Goal: Transaction & Acquisition: Purchase product/service

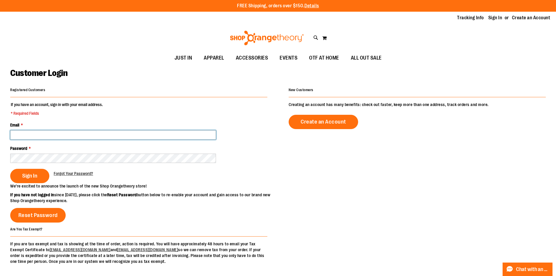
click at [57, 137] on input "Email *" at bounding box center [113, 134] width 206 height 9
type input "**********"
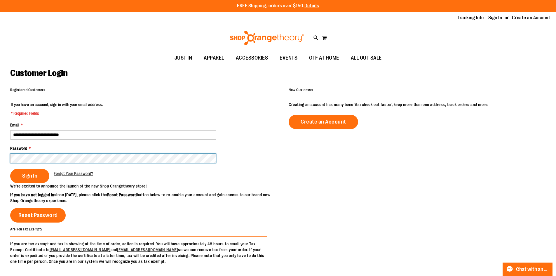
click at [10, 169] on button "Sign In" at bounding box center [29, 176] width 39 height 14
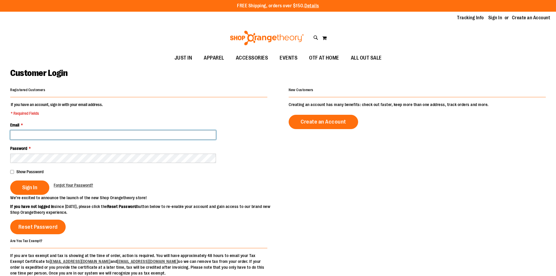
click at [43, 134] on input "Email *" at bounding box center [113, 134] width 206 height 9
type input "**********"
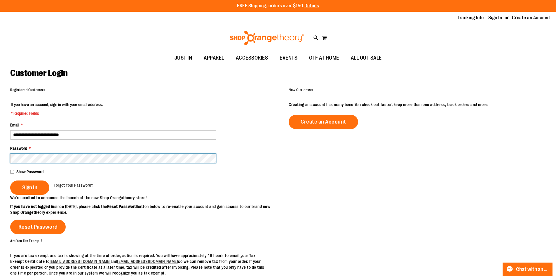
click at [10, 180] on button "Sign In" at bounding box center [29, 187] width 39 height 14
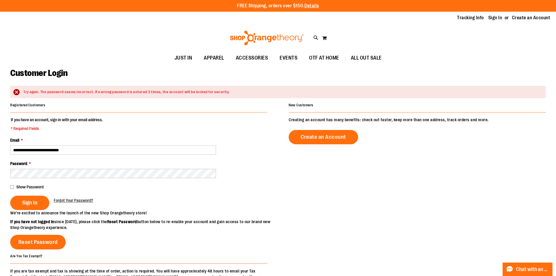
click at [100, 180] on fieldset "**********" at bounding box center [138, 163] width 257 height 93
click at [15, 187] on div "Show Password" at bounding box center [138, 187] width 257 height 6
click at [31, 199] on button "Sign In" at bounding box center [29, 203] width 39 height 14
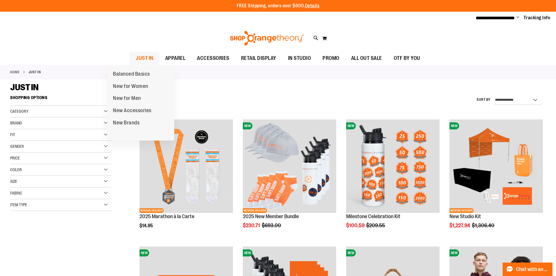
click at [136, 57] on span "JUST IN" at bounding box center [145, 58] width 18 height 13
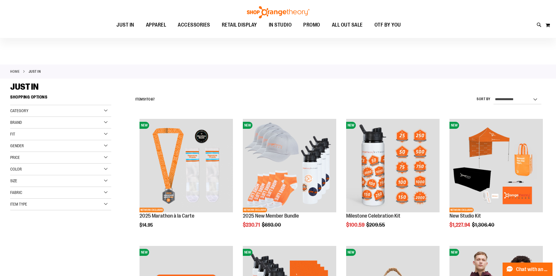
scroll to position [204, 0]
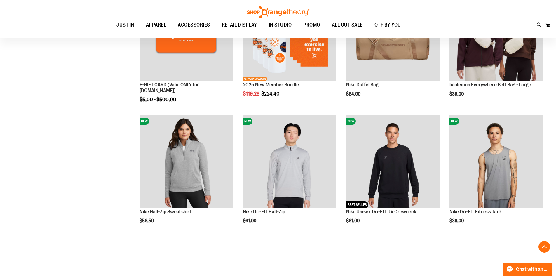
scroll to position [263, 0]
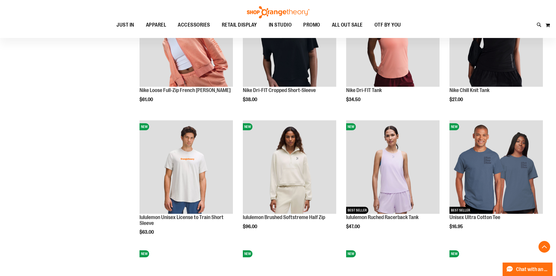
scroll to position [555, 0]
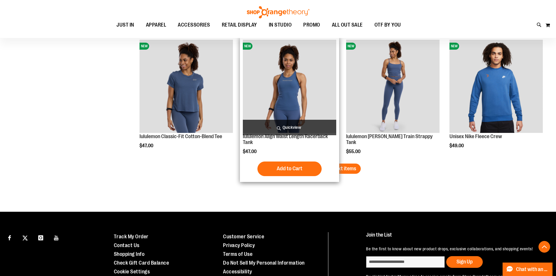
scroll to position [1109, 0]
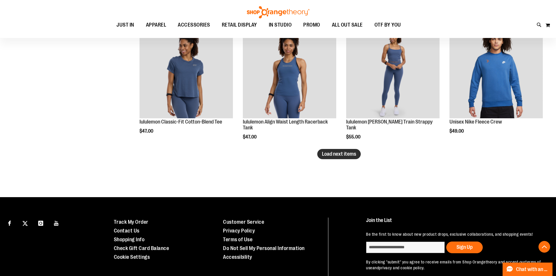
click at [336, 151] on span "Load next items" at bounding box center [339, 154] width 34 height 6
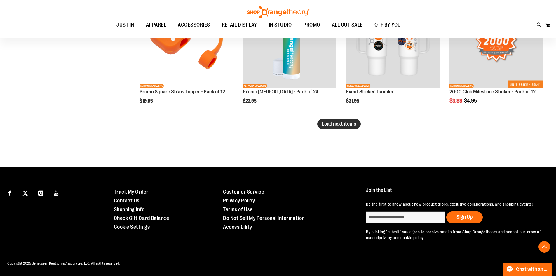
click at [325, 121] on span "Load next items" at bounding box center [339, 124] width 34 height 6
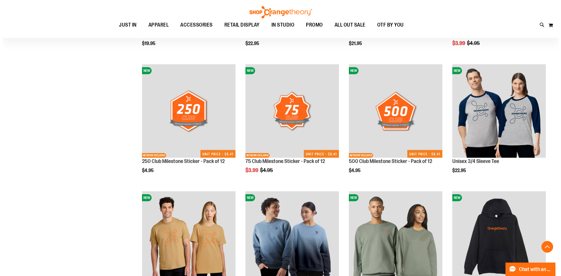
scroll to position [1672, 0]
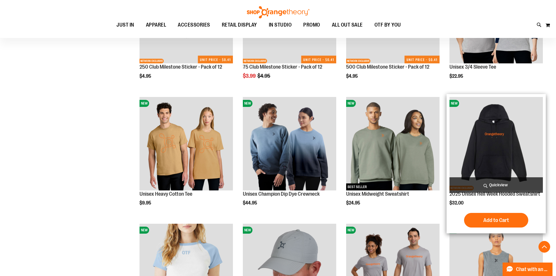
click at [502, 183] on span "Quickview" at bounding box center [496, 184] width 93 height 15
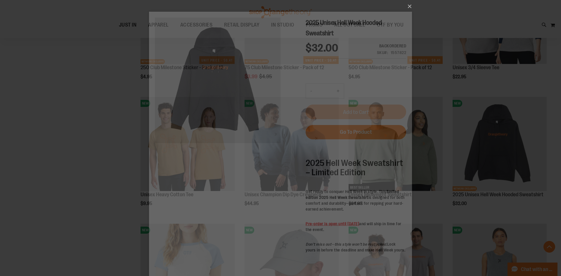
scroll to position [0, 0]
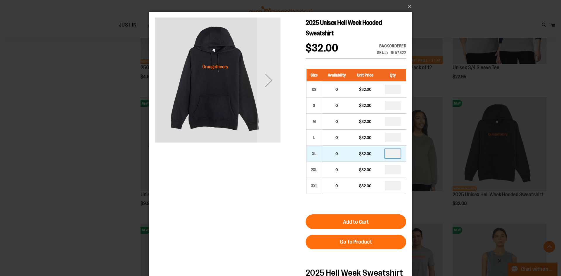
click at [395, 152] on input "number" at bounding box center [393, 153] width 16 height 9
type input "*"
click at [217, 188] on div "2025 Unisex Hell Week Hooded Sweatshirt $32.00 Backordered Only %1 left SKU 155…" at bounding box center [280, 203] width 251 height 371
click at [266, 76] on div "Next" at bounding box center [268, 80] width 23 height 23
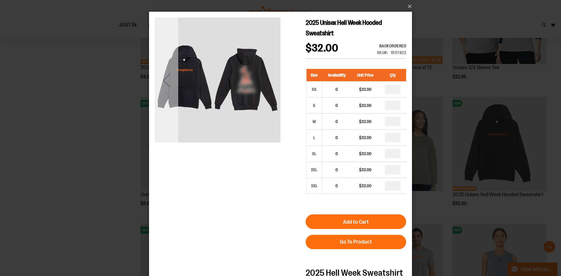
click at [172, 85] on div "Previous" at bounding box center [166, 80] width 23 height 23
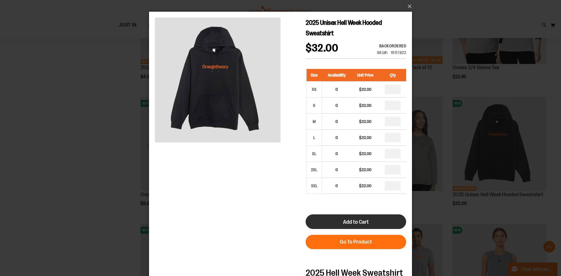
click at [368, 224] on span "Add to Cart" at bounding box center [356, 222] width 26 height 6
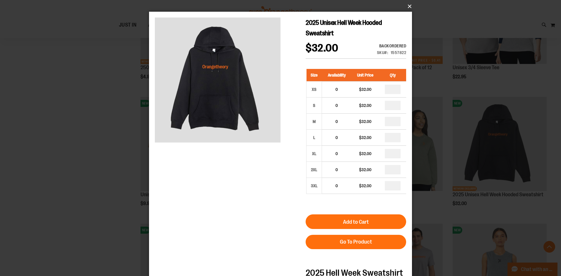
click at [409, 6] on button "×" at bounding box center [282, 6] width 263 height 13
click at [409, 7] on button "×" at bounding box center [282, 6] width 263 height 13
click at [409, 5] on button "×" at bounding box center [282, 6] width 263 height 13
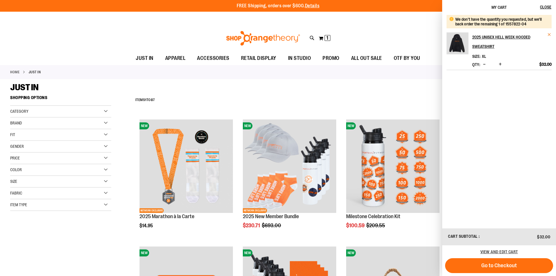
click at [549, 34] on span "Remove item" at bounding box center [550, 34] width 4 height 4
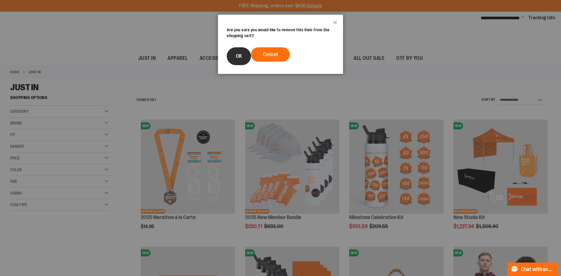
click at [247, 52] on button "OK" at bounding box center [239, 56] width 24 height 18
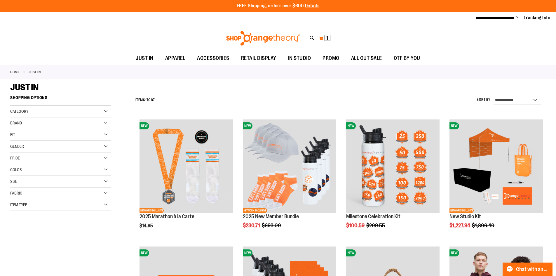
click at [319, 40] on button "My Cart 1 1 items" at bounding box center [325, 38] width 12 height 9
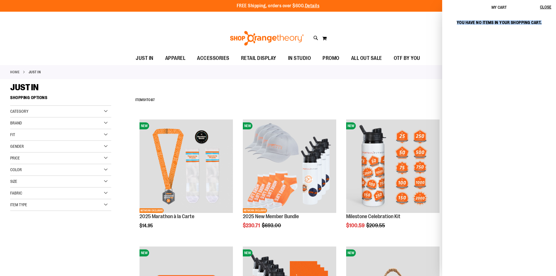
drag, startPoint x: 446, startPoint y: 22, endPoint x: 551, endPoint y: 26, distance: 104.6
click at [551, 26] on strong "You have no items in your shopping cart." at bounding box center [499, 21] width 114 height 19
